Goal: Information Seeking & Learning: Learn about a topic

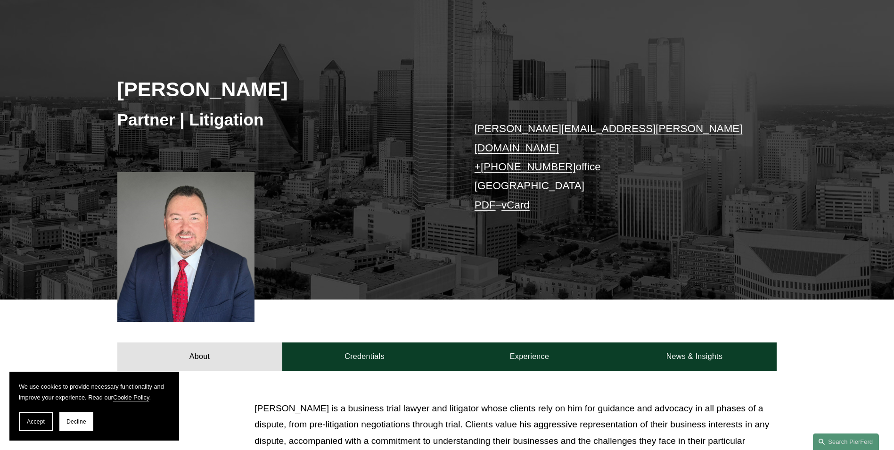
scroll to position [40, 0]
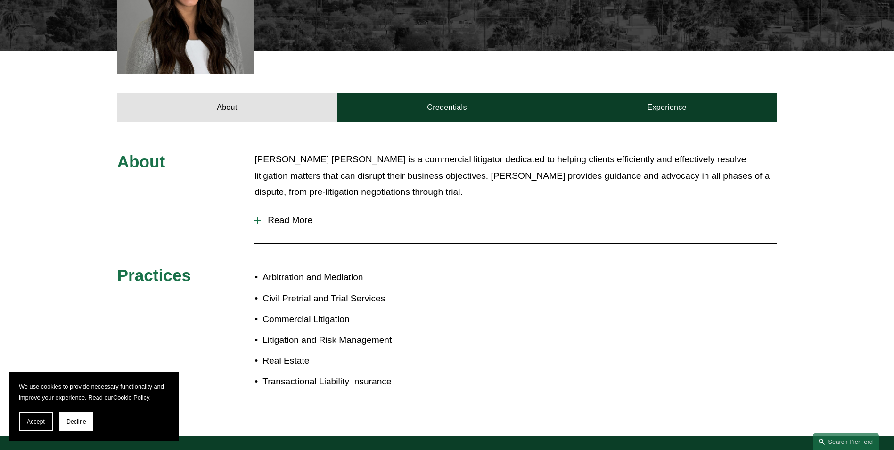
scroll to position [377, 0]
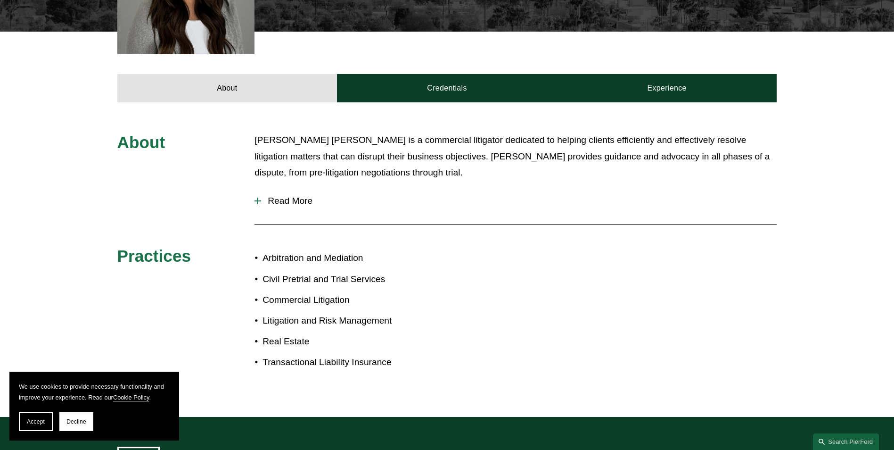
click at [285, 196] on span "Read More" at bounding box center [518, 201] width 515 height 10
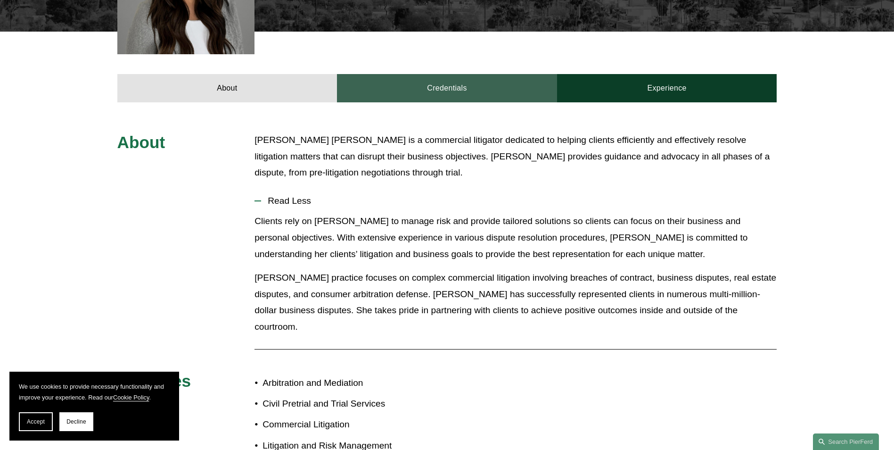
click at [473, 74] on link "Credentials" at bounding box center [447, 88] width 220 height 28
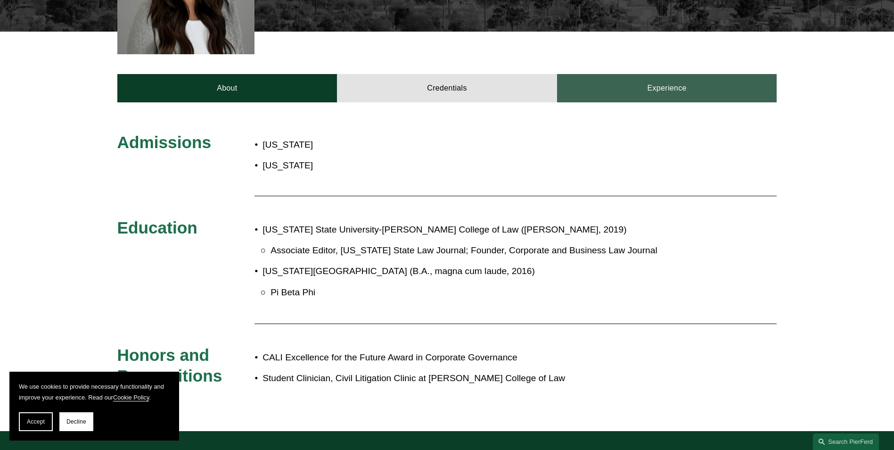
click at [634, 74] on link "Experience" at bounding box center [667, 88] width 220 height 28
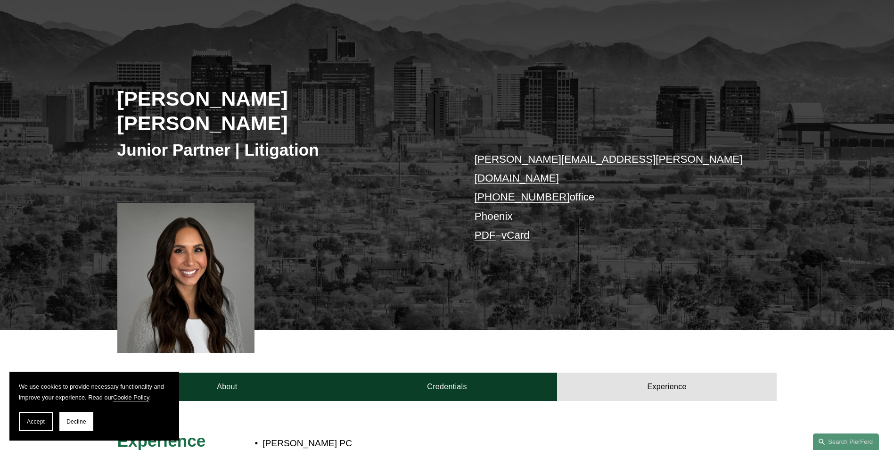
scroll to position [0, 0]
